Goal: Find contact information: Find contact information

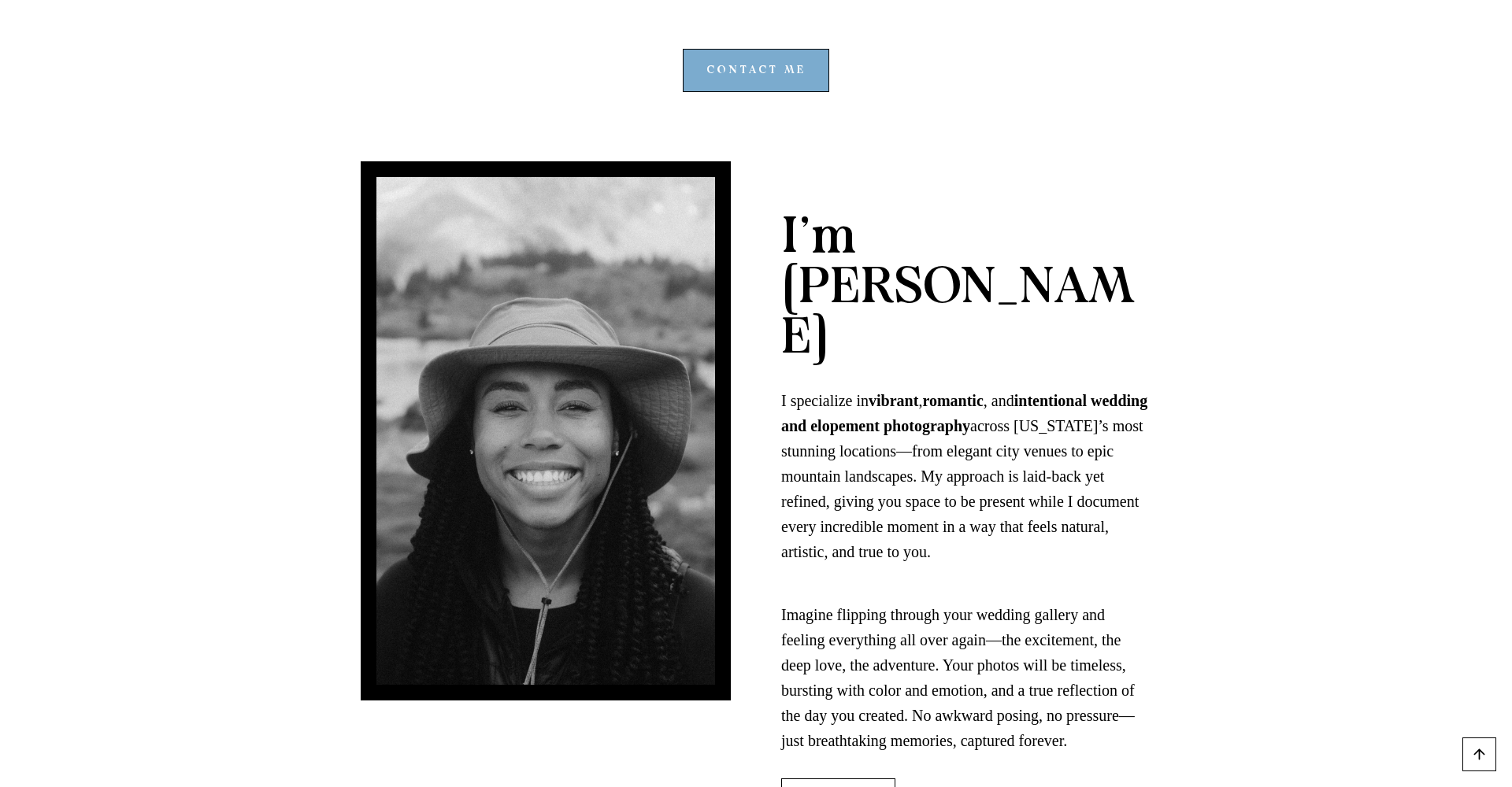
scroll to position [3587, 0]
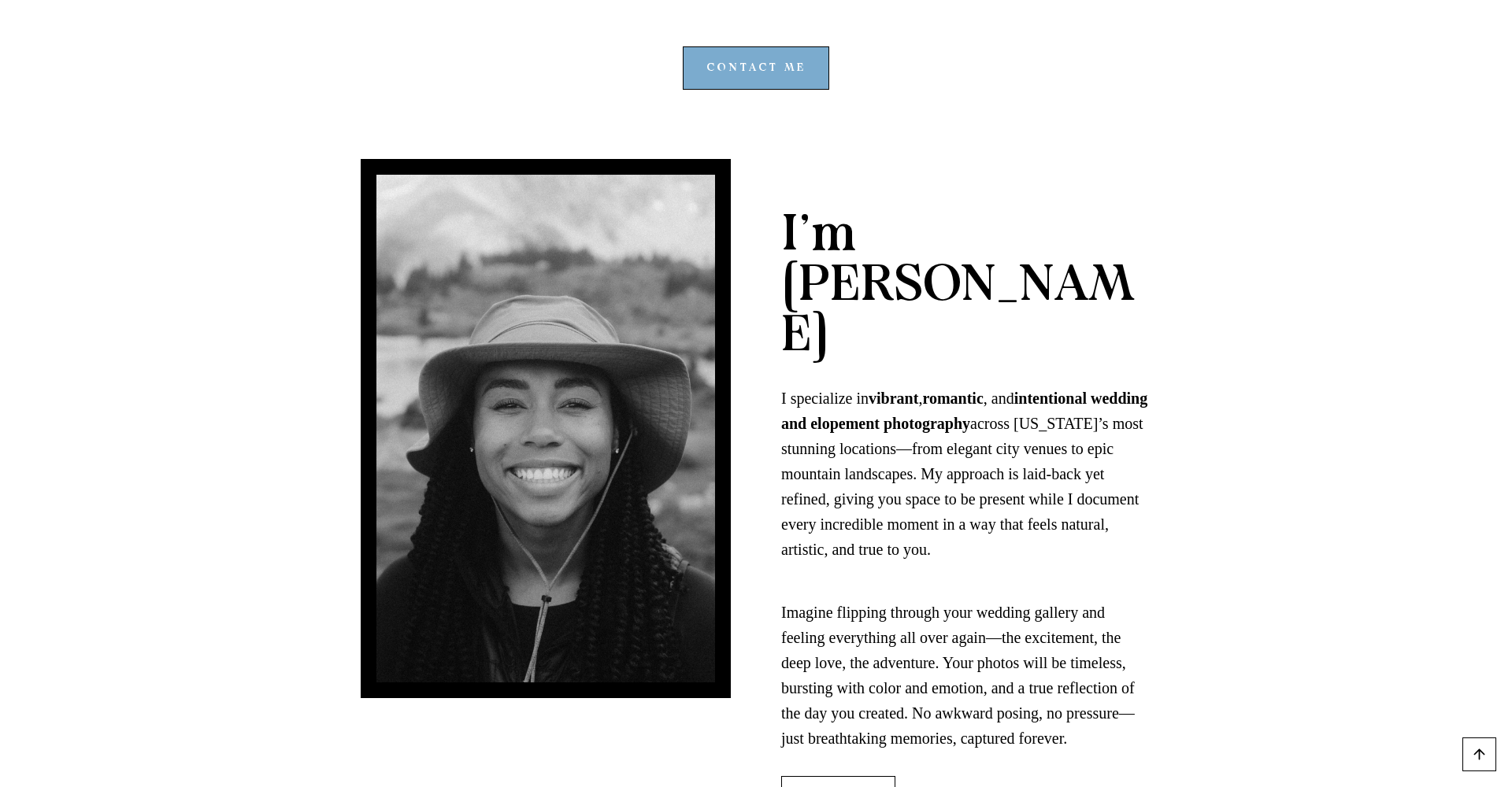
click at [857, 786] on span "MEET ME" at bounding box center [839, 797] width 67 height 17
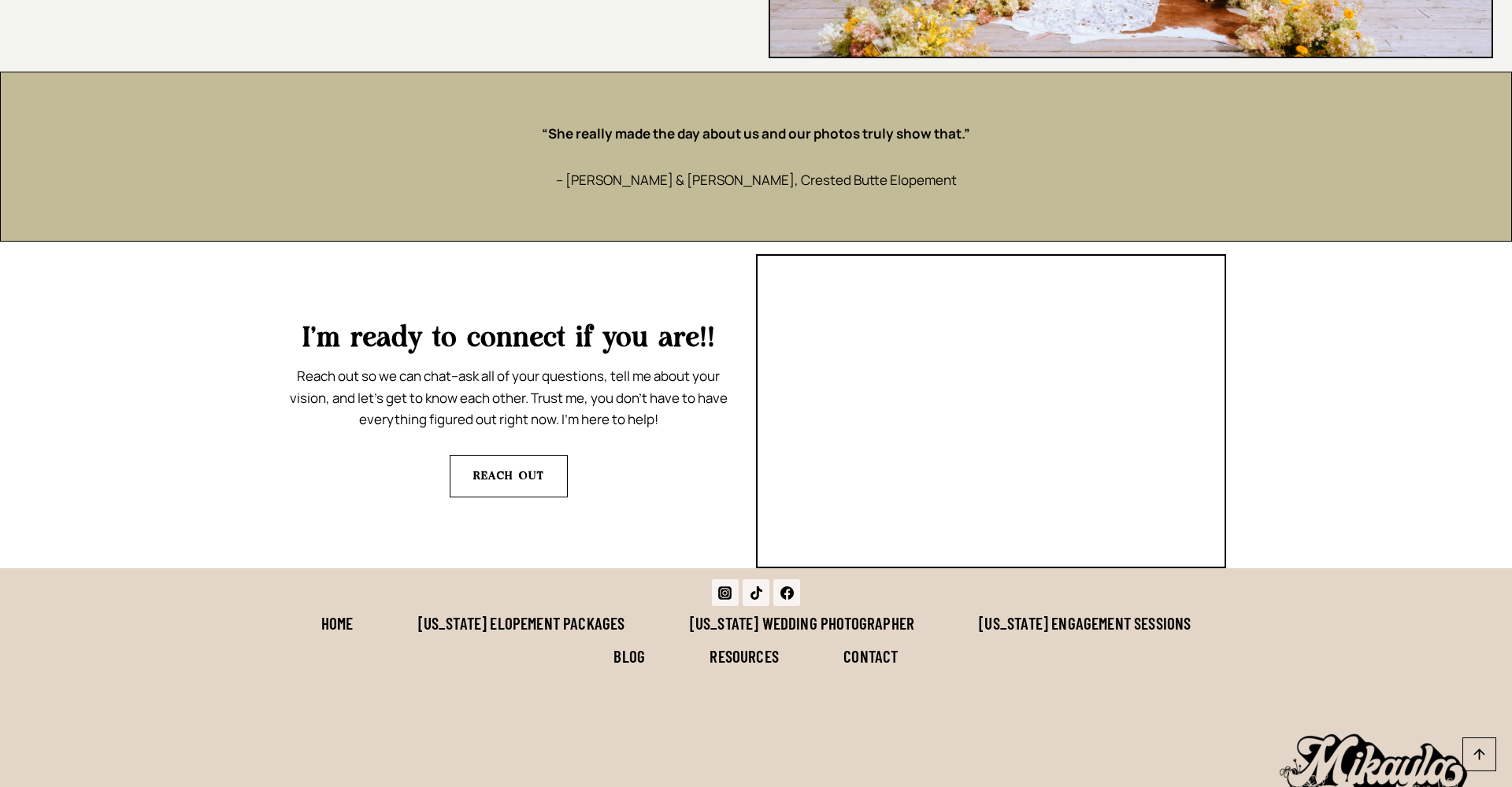
scroll to position [3822, 0]
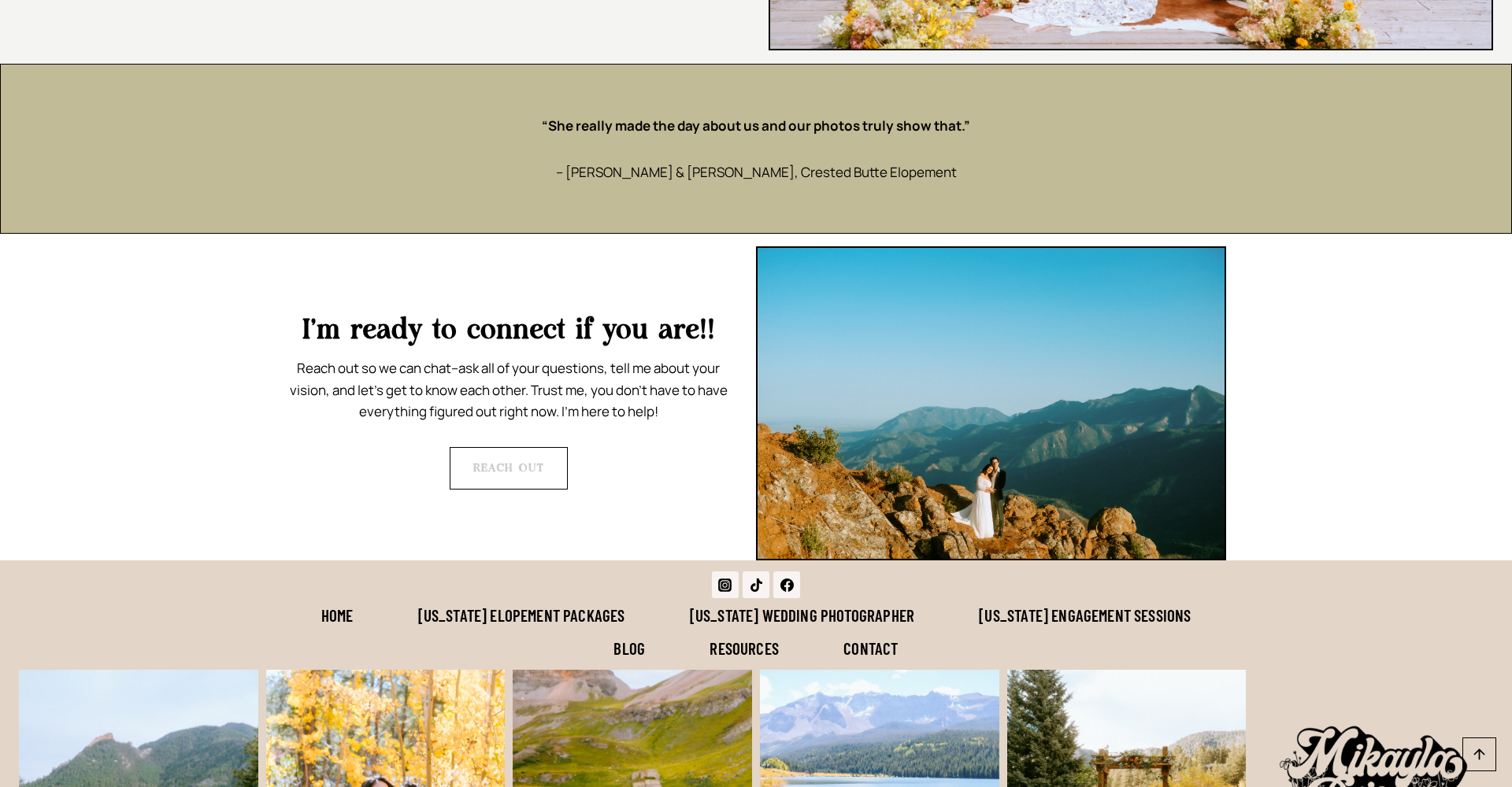
click at [538, 447] on link "REACH OUT" at bounding box center [509, 468] width 118 height 42
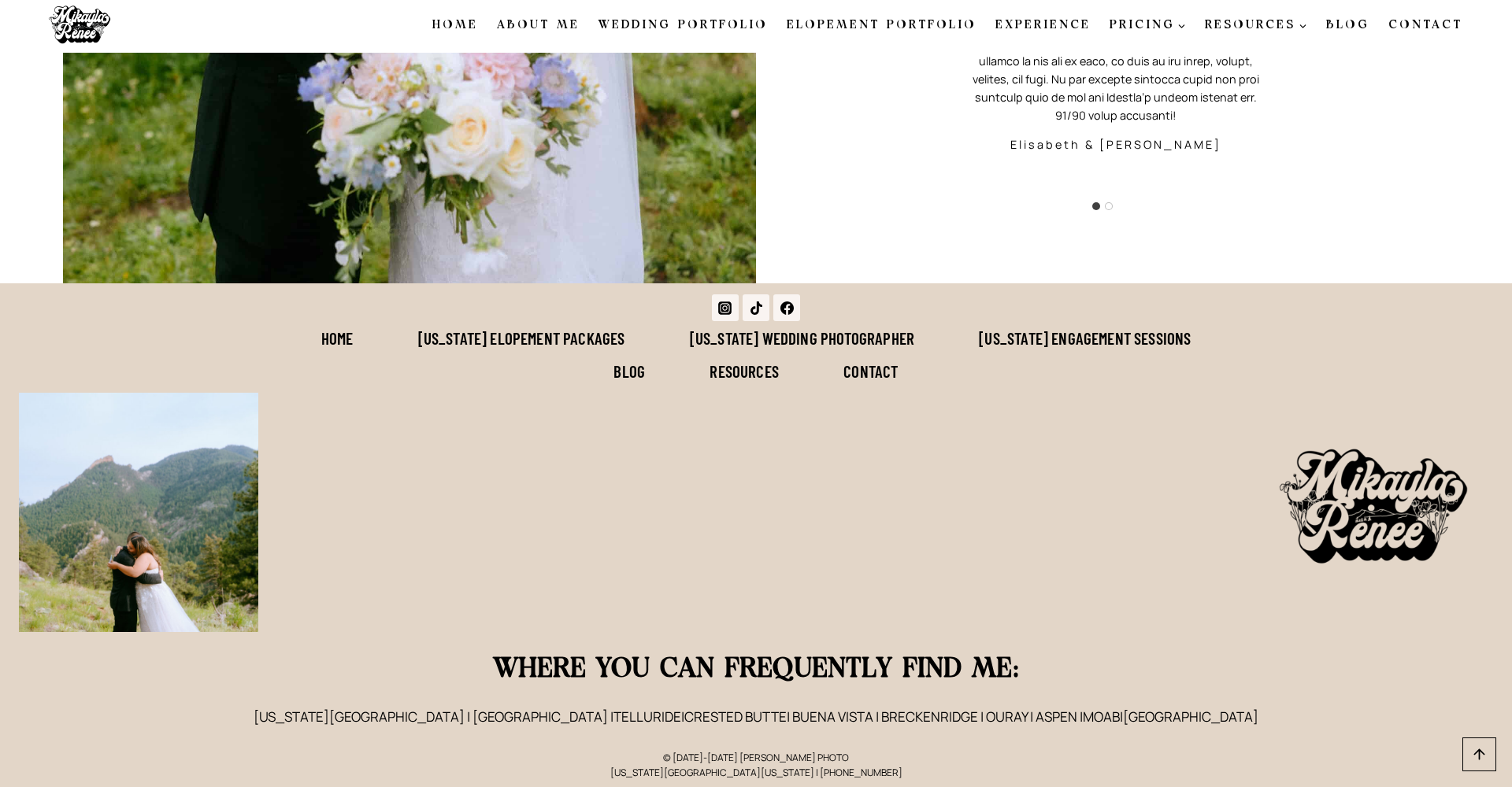
scroll to position [2402, 0]
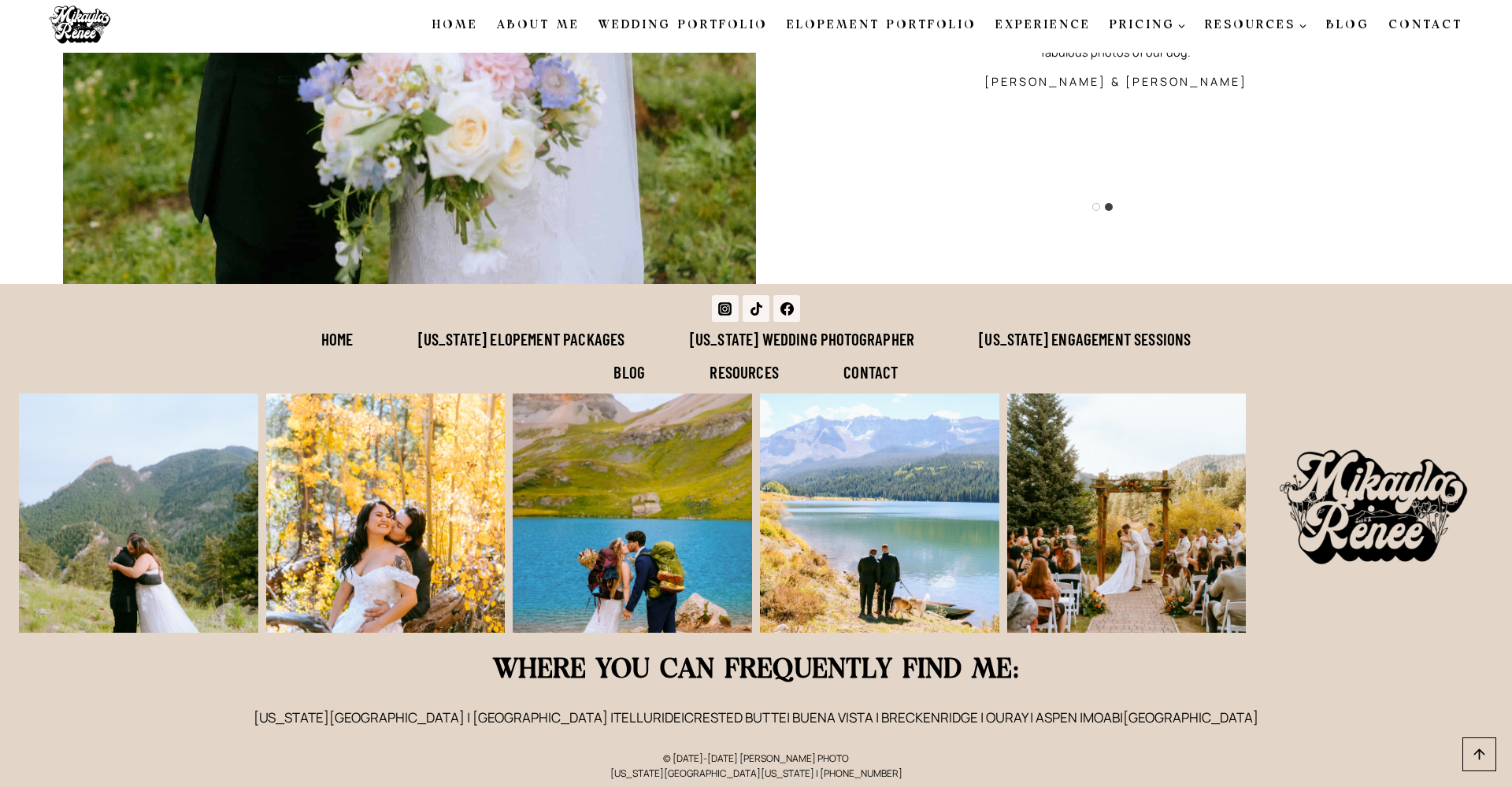
click at [859, 372] on link "Contact" at bounding box center [872, 371] width 120 height 33
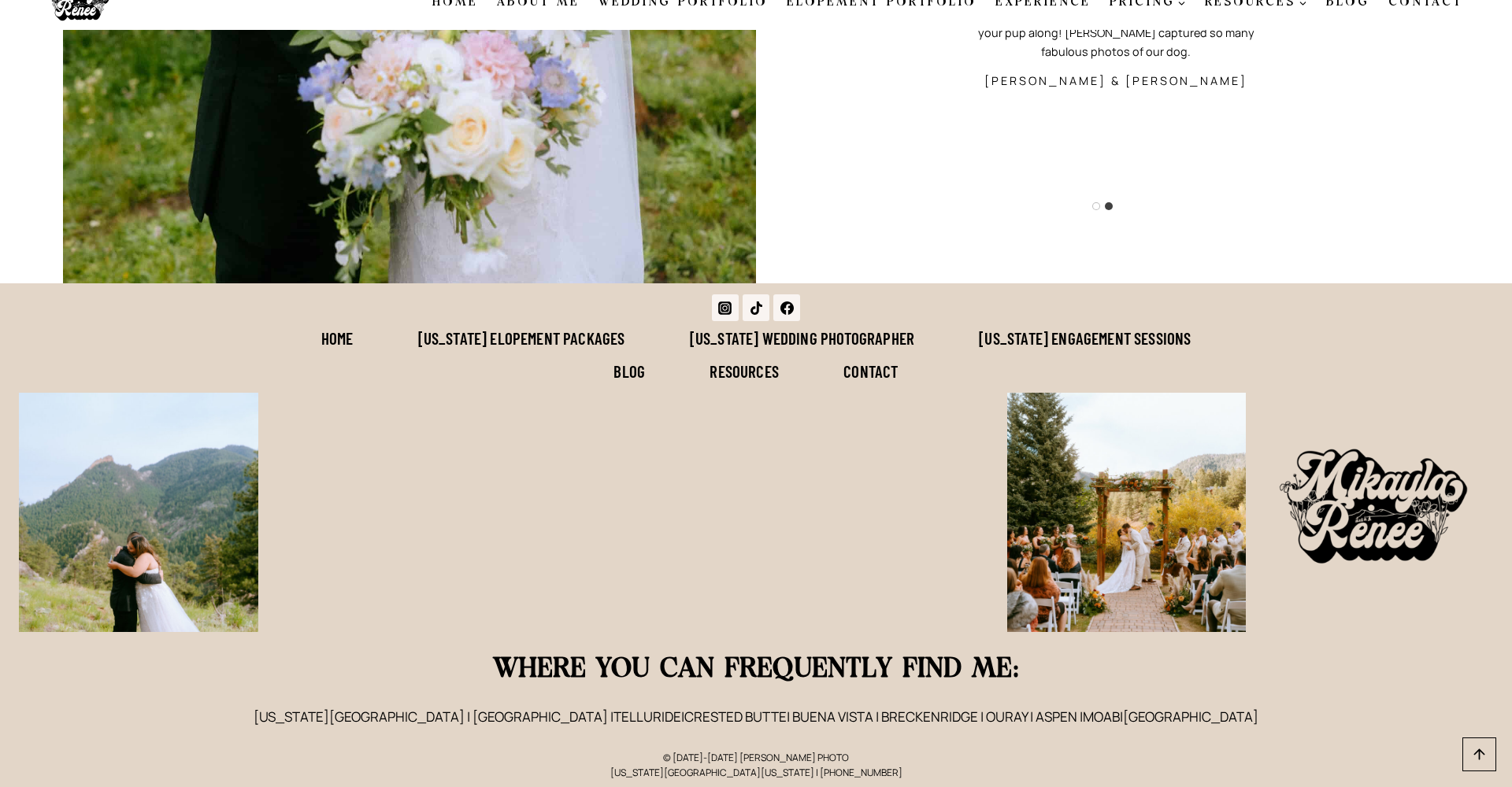
scroll to position [2402, 0]
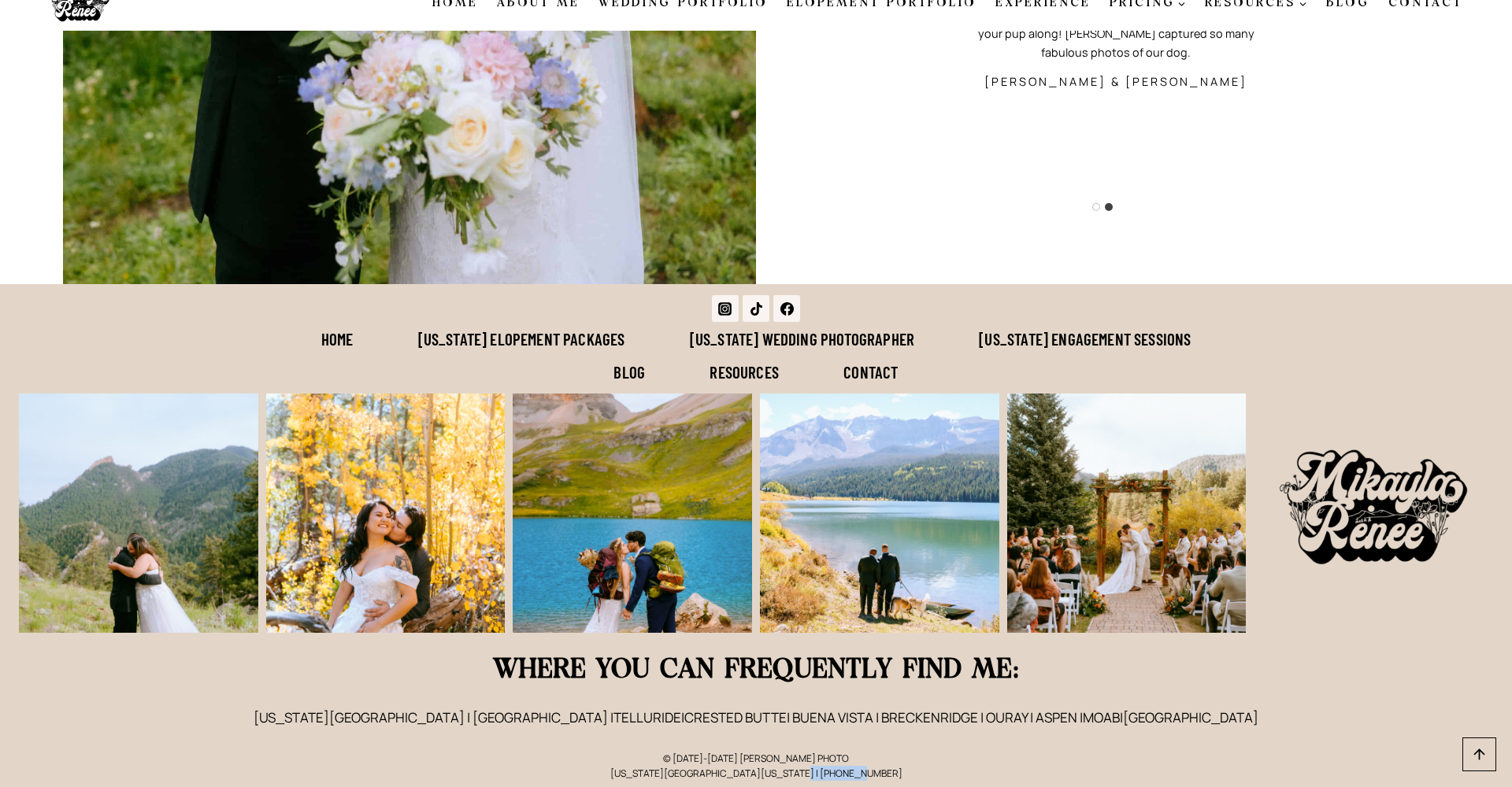
click at [816, 771] on p "© 2018-2024 MIKAYLA RENEE PHOTO COLORADO SPRINGS, COLORADO 80924 | 414-659-6454" at bounding box center [756, 765] width 978 height 30
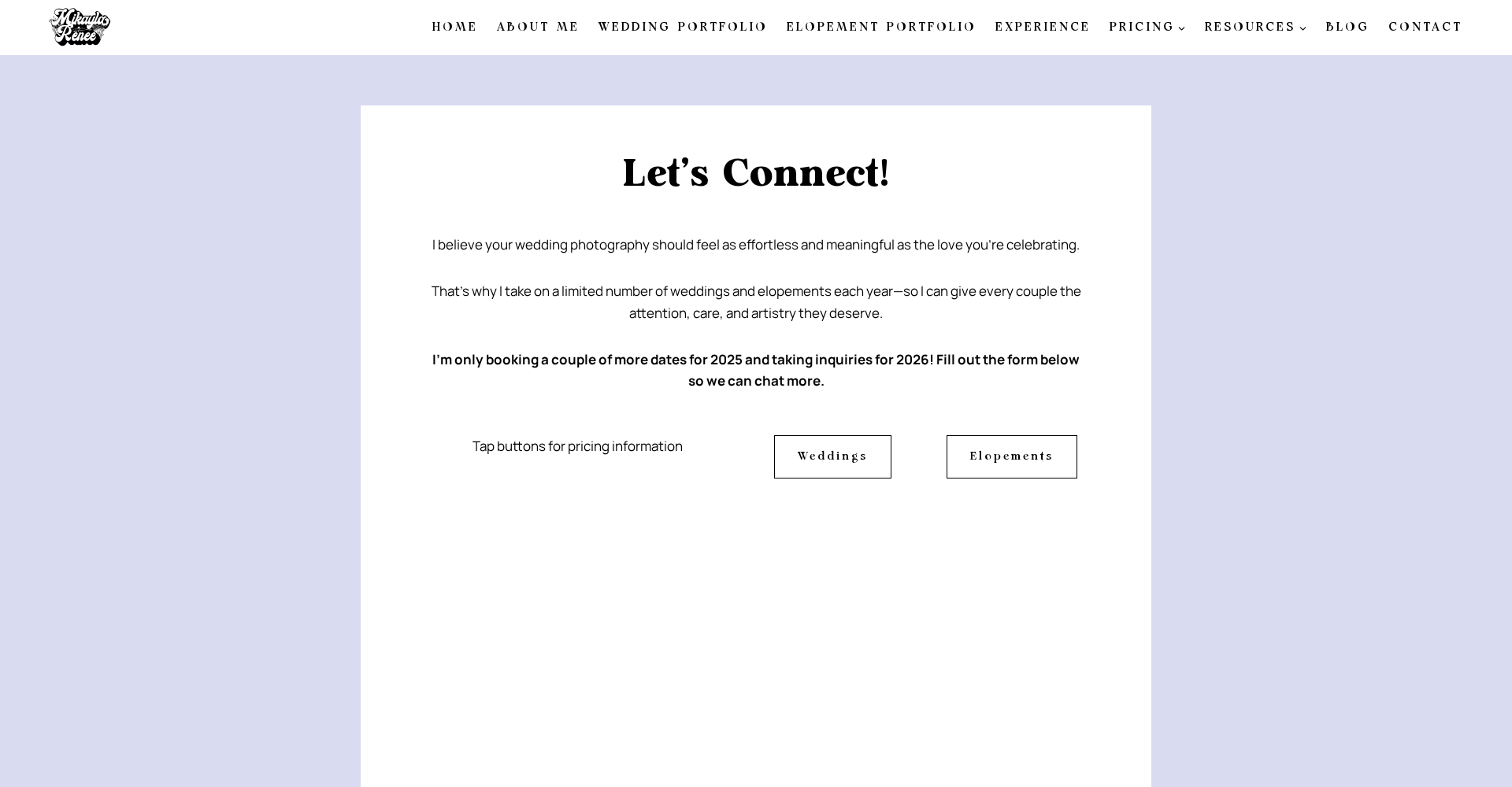
scroll to position [0, 0]
click at [554, 29] on link "About Me" at bounding box center [538, 27] width 101 height 33
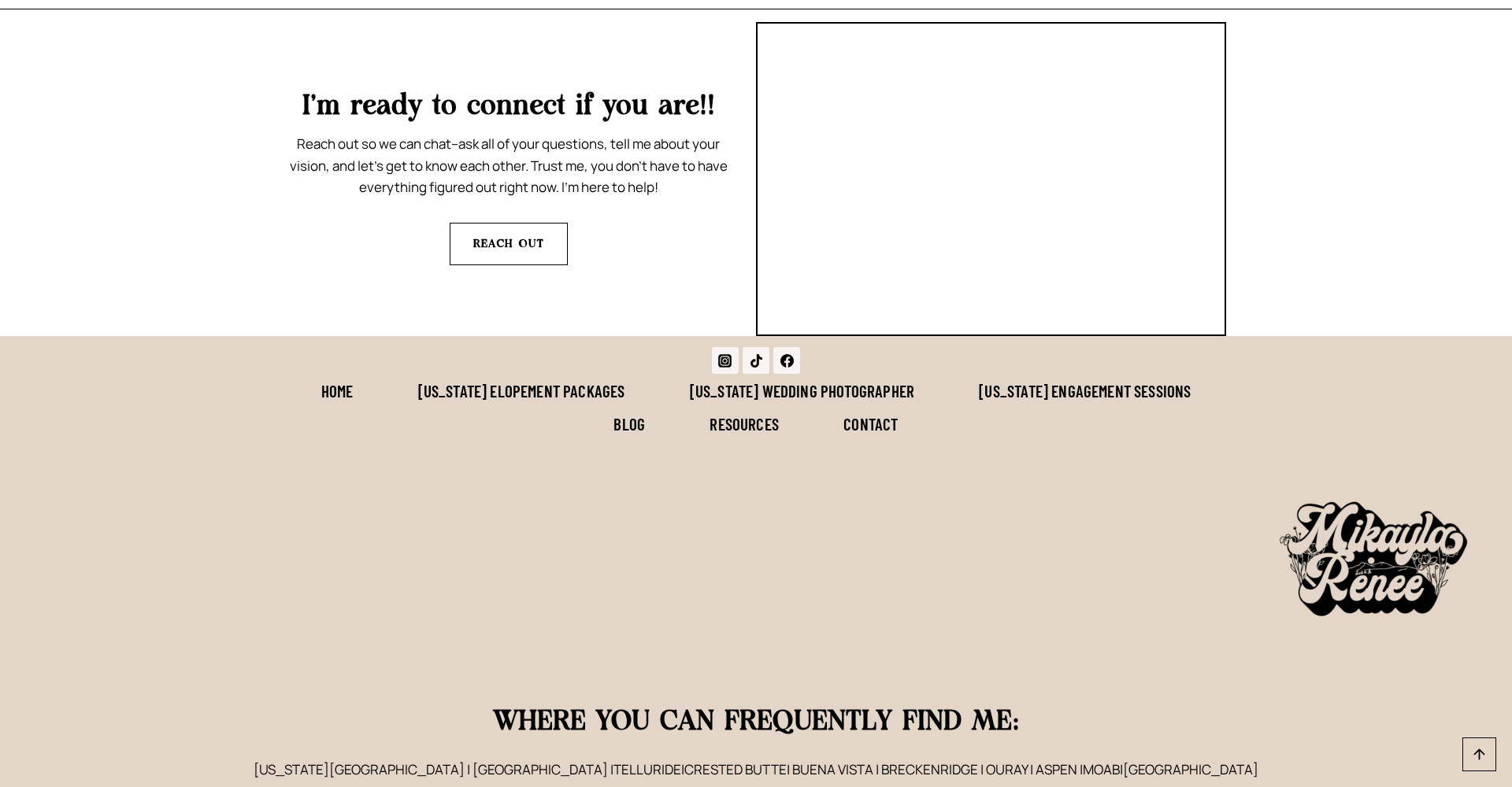
scroll to position [4046, 0]
